Goal: Information Seeking & Learning: Learn about a topic

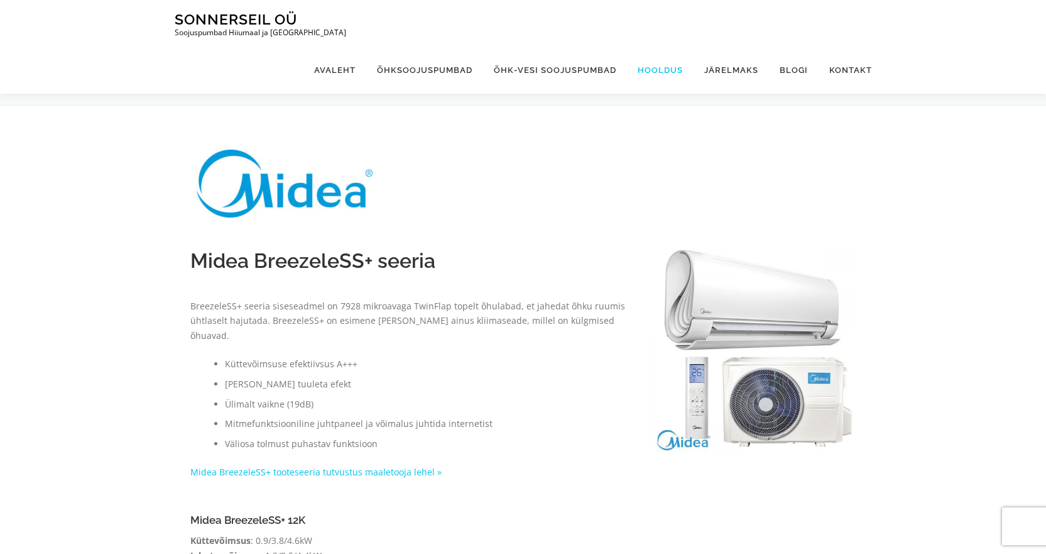
click at [660, 47] on link "Hooldus" at bounding box center [660, 70] width 67 height 47
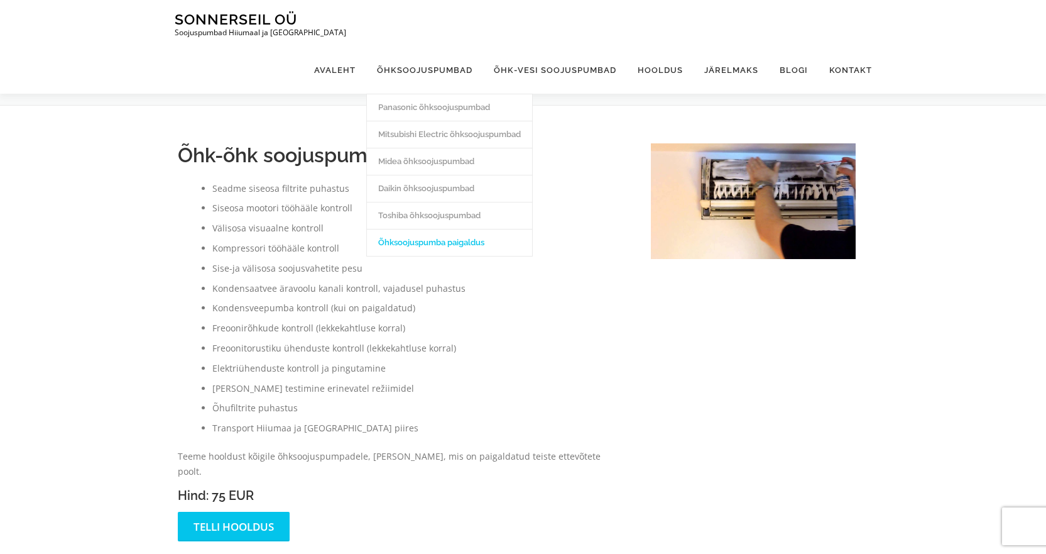
click at [418, 229] on link "Õhksoojuspumba paigaldus" at bounding box center [449, 242] width 165 height 27
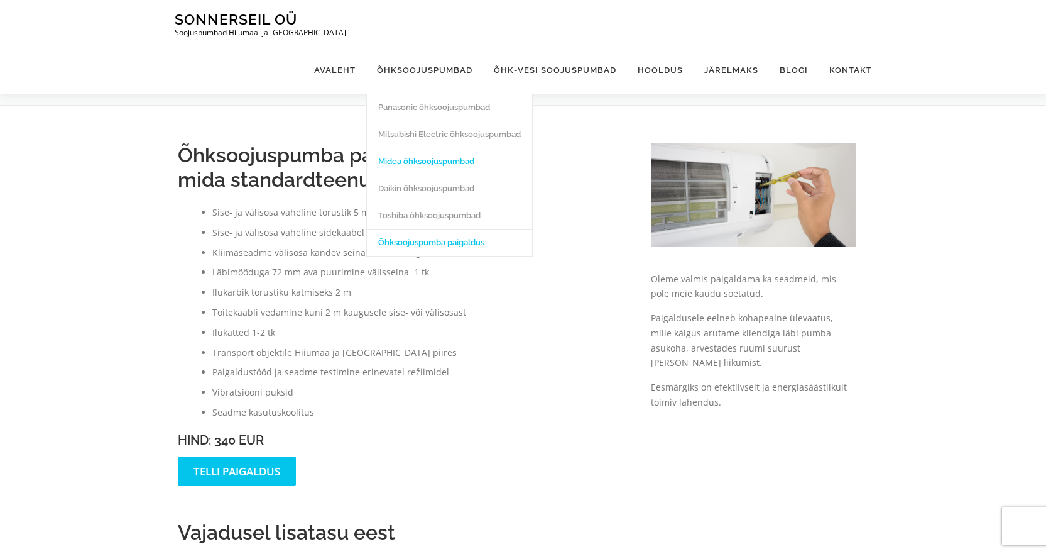
click at [405, 148] on link "Midea õhksoojuspumbad" at bounding box center [449, 161] width 165 height 27
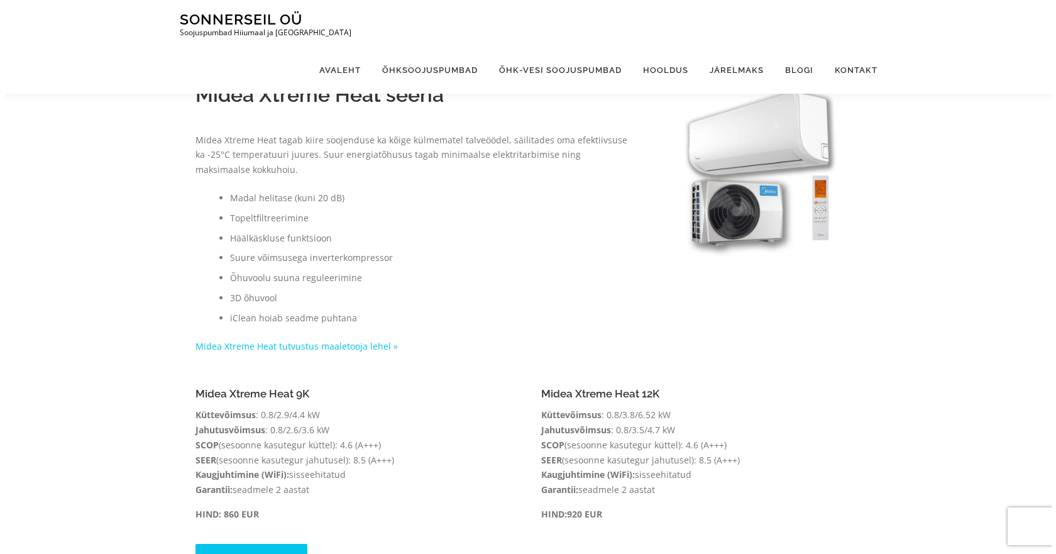
scroll to position [628, 0]
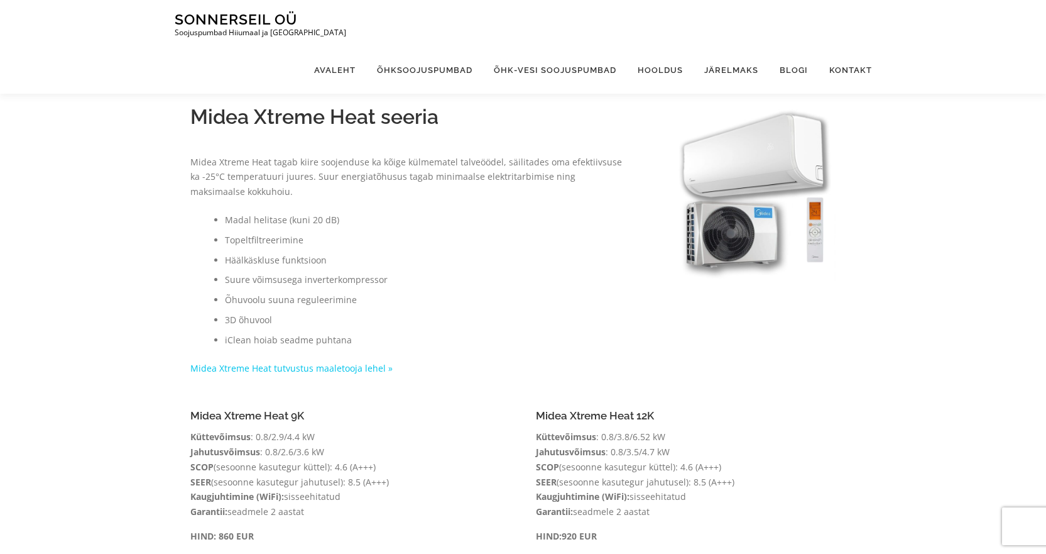
click at [742, 198] on img at bounding box center [754, 208] width 206 height 206
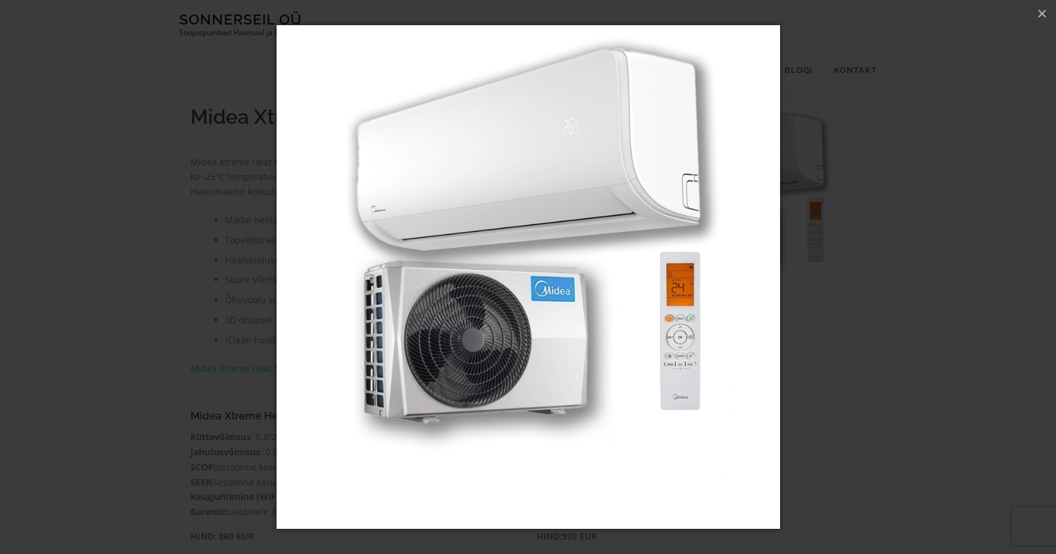
click at [690, 329] on img "Popup Image" at bounding box center [528, 277] width 503 height 554
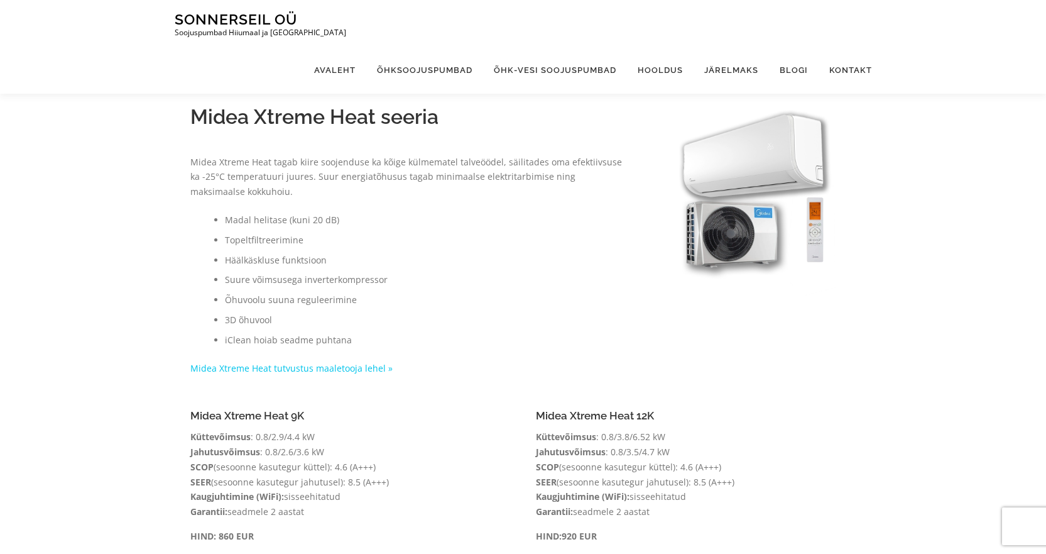
click at [752, 229] on img at bounding box center [754, 208] width 206 height 206
